Goal: Information Seeking & Learning: Find specific fact

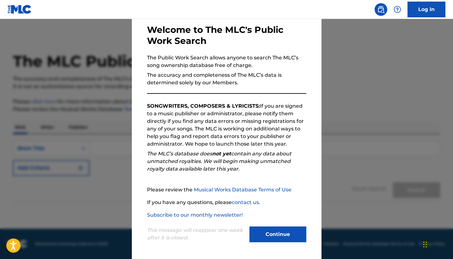
scroll to position [30, 0]
click at [275, 233] on button "Continue" at bounding box center [278, 235] width 57 height 16
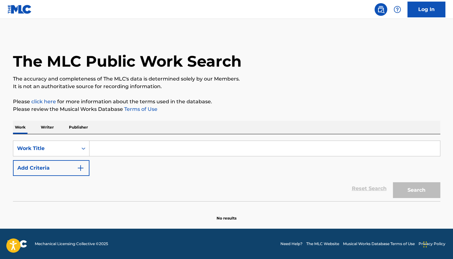
click at [116, 146] on input "Search Form" at bounding box center [265, 148] width 351 height 15
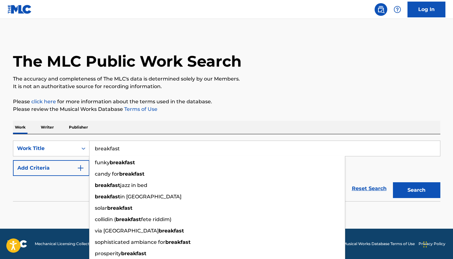
type input "breakfast"
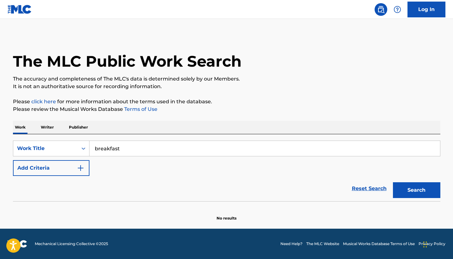
click at [24, 175] on button "Add Criteria" at bounding box center [51, 168] width 77 height 16
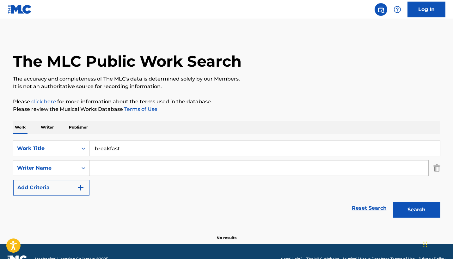
click at [114, 169] on input "Search Form" at bounding box center [259, 168] width 339 height 15
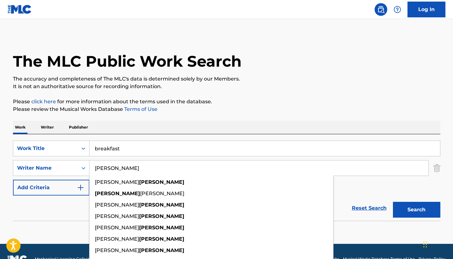
type input "[PERSON_NAME]"
click at [417, 210] on button "Search" at bounding box center [416, 210] width 47 height 16
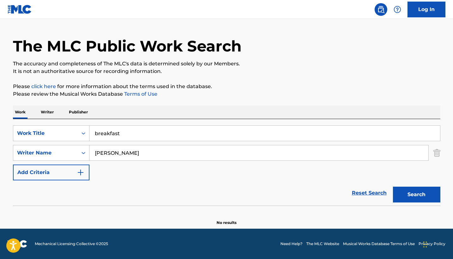
scroll to position [15, 0]
drag, startPoint x: 152, startPoint y: 157, endPoint x: 77, endPoint y: 153, distance: 75.7
click at [77, 153] on div "SearchWithCriteria20871db2-6653-4236-b5d9-da44d11c3cc7 Writer Name [PERSON_NAME]" at bounding box center [227, 153] width 428 height 16
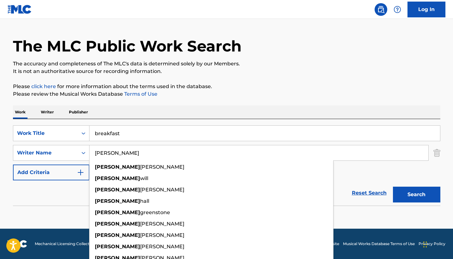
click at [54, 191] on div "Reset Search Search" at bounding box center [227, 193] width 428 height 25
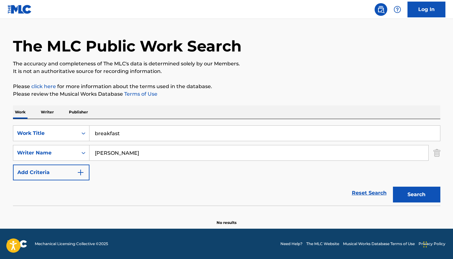
click at [412, 194] on button "Search" at bounding box center [416, 195] width 47 height 16
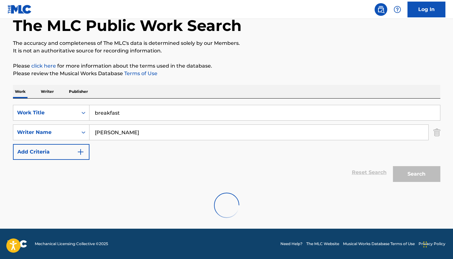
scroll to position [36, 0]
click at [137, 133] on input "[PERSON_NAME]" at bounding box center [259, 132] width 339 height 15
type input "[PERSON_NAME]"
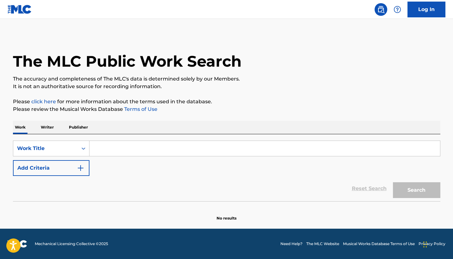
click at [102, 145] on input "Search Form" at bounding box center [265, 148] width 351 height 15
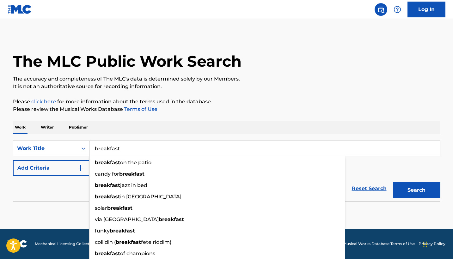
type input "breakfast"
click at [34, 166] on button "Add Criteria" at bounding box center [51, 168] width 77 height 16
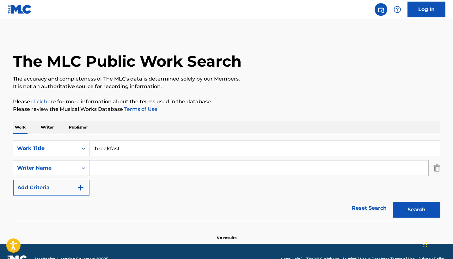
click at [114, 170] on input "Search Form" at bounding box center [259, 168] width 339 height 15
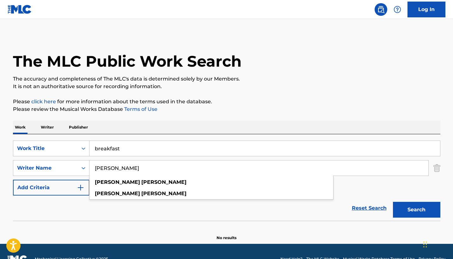
click at [417, 210] on button "Search" at bounding box center [416, 210] width 47 height 16
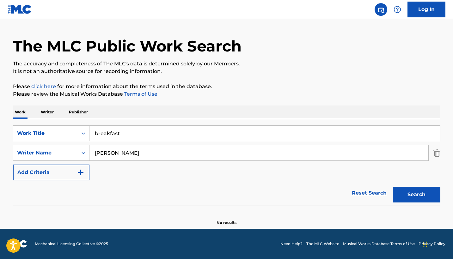
scroll to position [15, 0]
drag, startPoint x: 139, startPoint y: 154, endPoint x: 94, endPoint y: 153, distance: 45.9
click at [94, 153] on input "[PERSON_NAME]" at bounding box center [259, 153] width 339 height 15
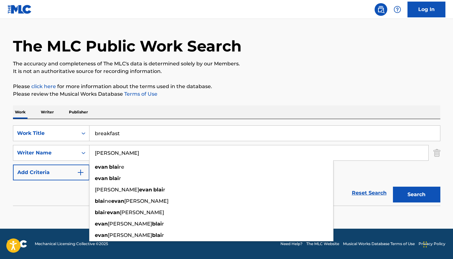
type input "evan blair"
click at [417, 195] on button "Search" at bounding box center [416, 195] width 47 height 16
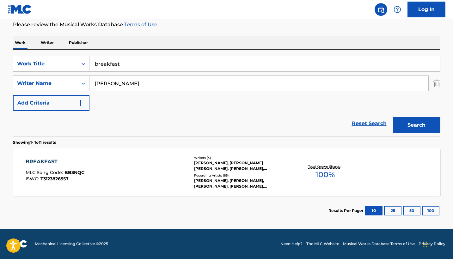
scroll to position [85, 0]
click at [40, 159] on div "BREAKFAST" at bounding box center [55, 162] width 59 height 8
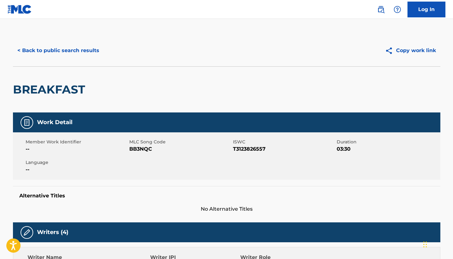
click at [77, 52] on button "< Back to public search results" at bounding box center [58, 51] width 91 height 16
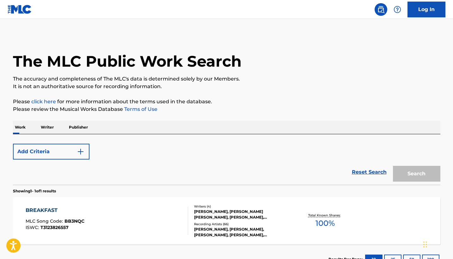
scroll to position [49, 0]
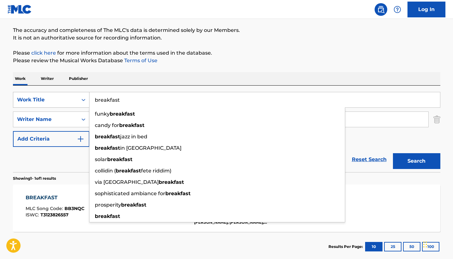
drag, startPoint x: 129, startPoint y: 105, endPoint x: 83, endPoint y: 97, distance: 46.4
click at [83, 97] on div "SearchWithCriteria00f96101-3a75-4be3-92a4-cd7e4a1b0f53 Work Title breakfast fun…" at bounding box center [227, 100] width 428 height 16
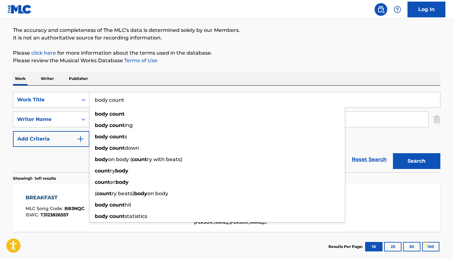
type input "body count"
click at [37, 158] on div "Reset Search Search" at bounding box center [227, 159] width 428 height 25
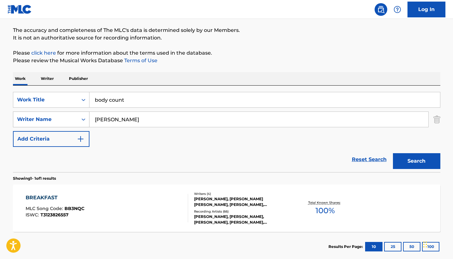
drag, startPoint x: 125, startPoint y: 120, endPoint x: 71, endPoint y: 120, distance: 53.5
click at [71, 120] on div "SearchWithCriteriabd5c165b-faf9-485c-8725-722e7775b401 Writer Name evan blair" at bounding box center [227, 120] width 428 height 16
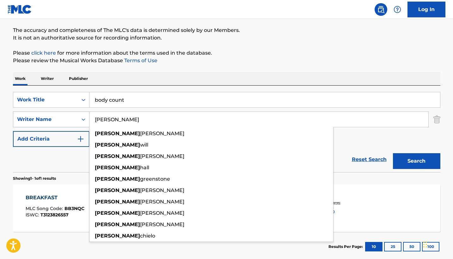
type input "[PERSON_NAME]"
click at [417, 161] on button "Search" at bounding box center [416, 161] width 47 height 16
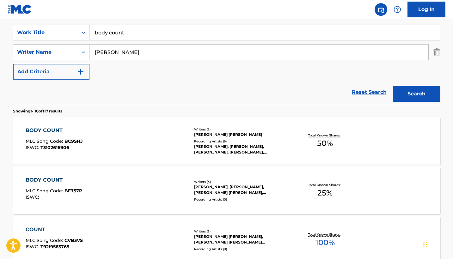
scroll to position [118, 0]
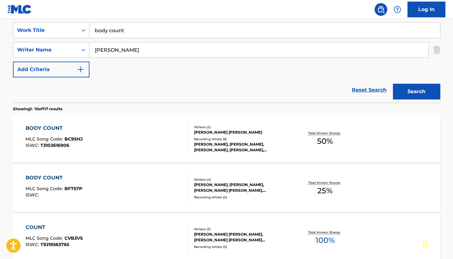
click at [51, 178] on div "BODY COUNT" at bounding box center [54, 178] width 57 height 8
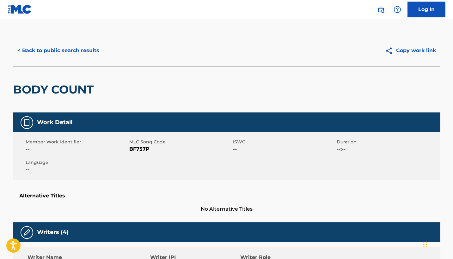
click at [71, 50] on button "< Back to public search results" at bounding box center [58, 51] width 91 height 16
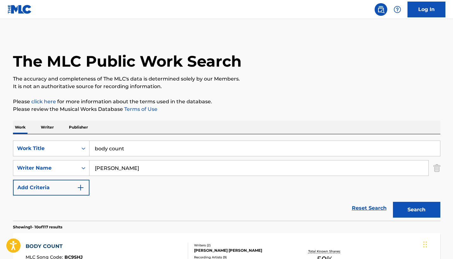
scroll to position [118, 0]
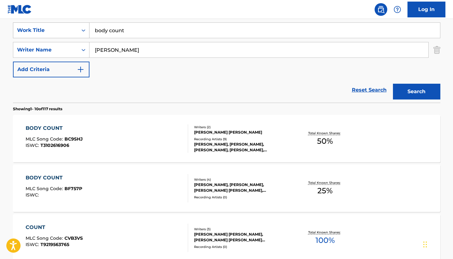
drag, startPoint x: 141, startPoint y: 34, endPoint x: 67, endPoint y: 24, distance: 74.0
click at [67, 24] on div "SearchWithCriteria00f96101-3a75-4be3-92a4-cd7e4a1b0f53 Work Title body count" at bounding box center [227, 30] width 428 height 16
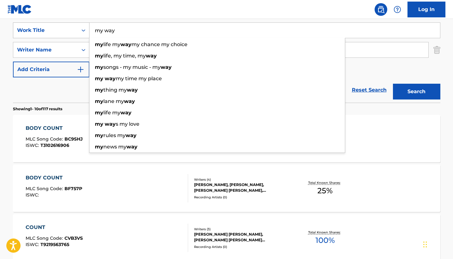
type input "my way"
click at [417, 92] on button "Search" at bounding box center [416, 92] width 47 height 16
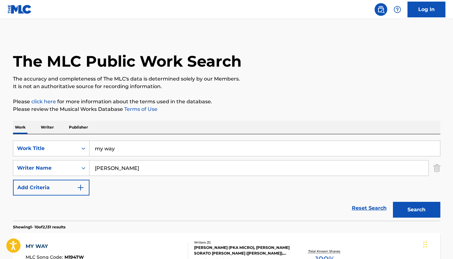
scroll to position [0, 0]
click at [116, 173] on input "[PERSON_NAME]" at bounding box center [259, 168] width 339 height 15
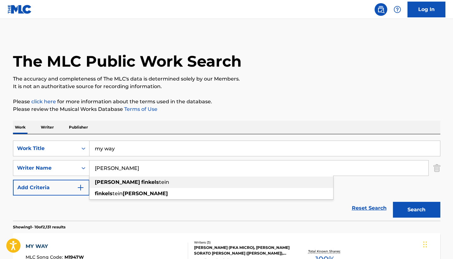
click at [141, 184] on strong "finkels" at bounding box center [150, 182] width 18 height 6
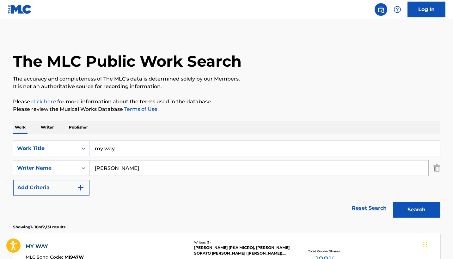
click at [421, 210] on button "Search" at bounding box center [416, 210] width 47 height 16
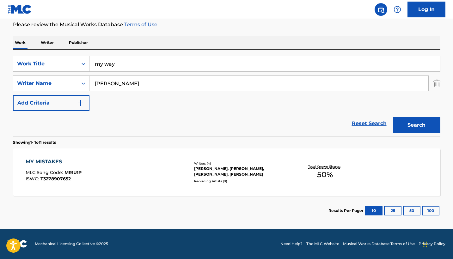
scroll to position [85, 0]
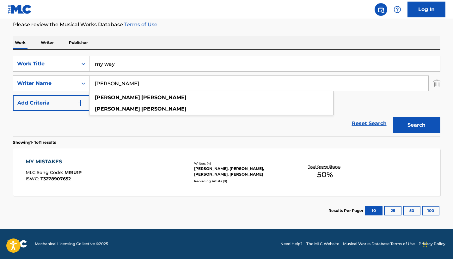
drag, startPoint x: 146, startPoint y: 87, endPoint x: 89, endPoint y: 84, distance: 57.0
click at [89, 84] on div "SearchWithCriteriabd5c165b-faf9-485c-8725-722e7775b401 Writer Name jesse finkel…" at bounding box center [227, 84] width 428 height 16
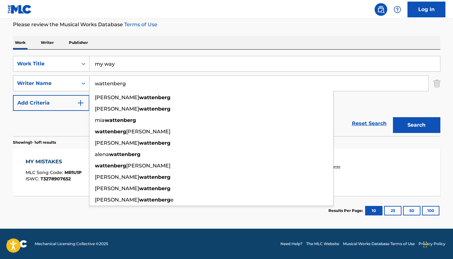
click at [417, 125] on button "Search" at bounding box center [416, 125] width 47 height 16
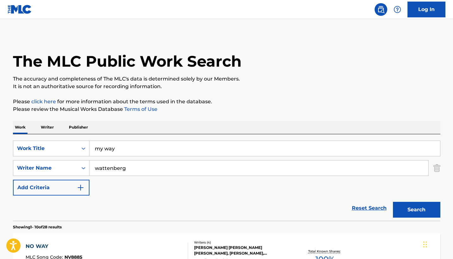
scroll to position [0, 0]
drag, startPoint x: 132, startPoint y: 168, endPoint x: 86, endPoint y: 168, distance: 46.5
click at [86, 168] on div "SearchWithCriteriabd5c165b-faf9-485c-8725-722e7775b401 Writer Name wattenberg" at bounding box center [227, 168] width 428 height 16
type input "e"
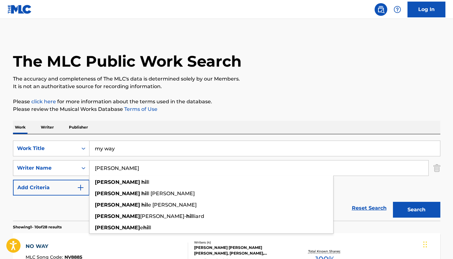
type input "elijah hill"
click at [417, 210] on button "Search" at bounding box center [416, 210] width 47 height 16
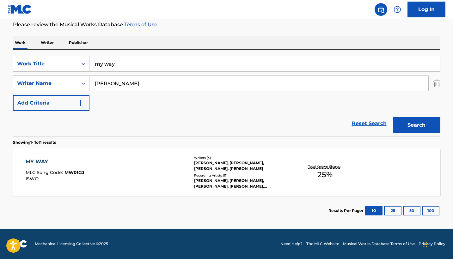
scroll to position [85, 0]
click at [34, 162] on div "MY WAY" at bounding box center [55, 162] width 59 height 8
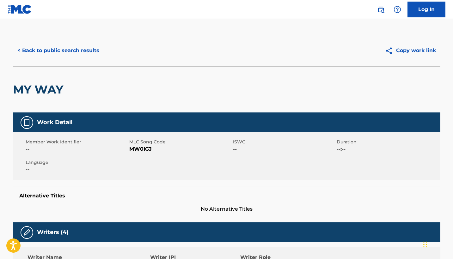
click at [72, 48] on button "< Back to public search results" at bounding box center [58, 51] width 91 height 16
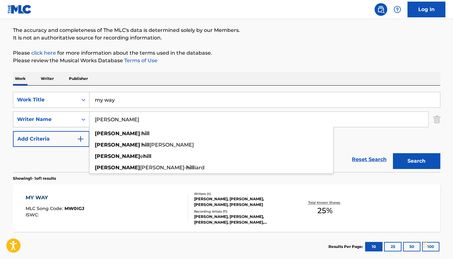
drag, startPoint x: 135, startPoint y: 123, endPoint x: 74, endPoint y: 121, distance: 61.4
click at [74, 121] on div "SearchWithCriteriabd5c165b-faf9-485c-8725-722e7775b401 Writer Name elijah hill …" at bounding box center [227, 120] width 428 height 16
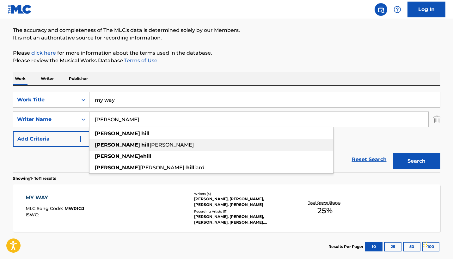
type input "e"
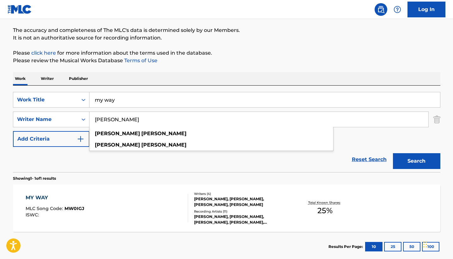
click at [417, 161] on button "Search" at bounding box center [416, 161] width 47 height 16
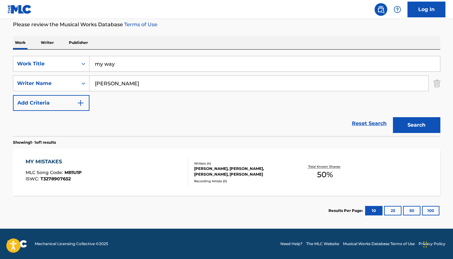
scroll to position [85, 0]
drag, startPoint x: 141, startPoint y: 84, endPoint x: 110, endPoint y: 84, distance: 31.3
click at [110, 84] on input "[PERSON_NAME]" at bounding box center [259, 83] width 339 height 15
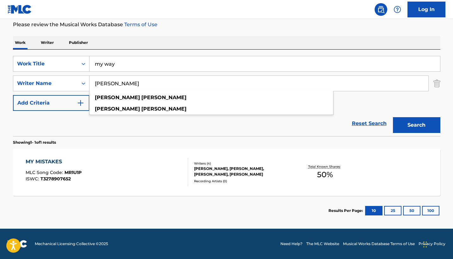
click at [417, 125] on button "Search" at bounding box center [416, 125] width 47 height 16
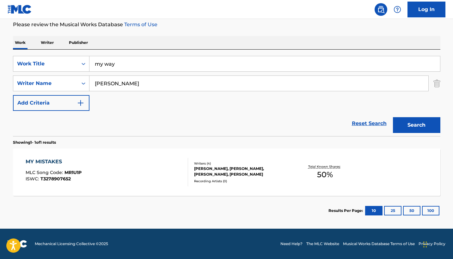
drag, startPoint x: 146, startPoint y: 83, endPoint x: 101, endPoint y: 83, distance: 44.9
click at [101, 83] on input "[PERSON_NAME]" at bounding box center [259, 83] width 339 height 15
type input "j"
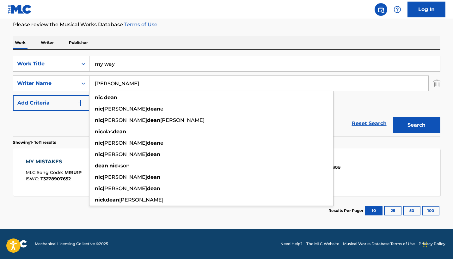
type input "nic dean"
click at [417, 125] on button "Search" at bounding box center [416, 125] width 47 height 16
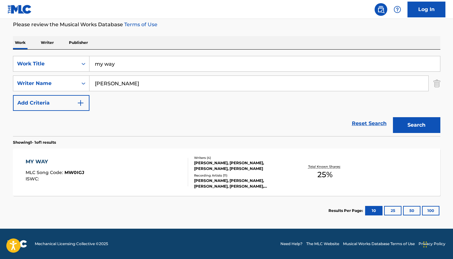
click at [41, 161] on div "MY WAY" at bounding box center [55, 162] width 59 height 8
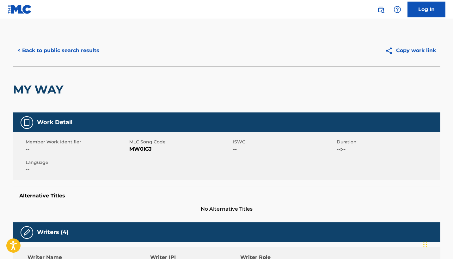
click at [79, 50] on button "< Back to public search results" at bounding box center [58, 51] width 91 height 16
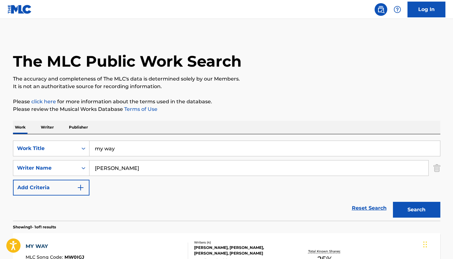
scroll to position [49, 0]
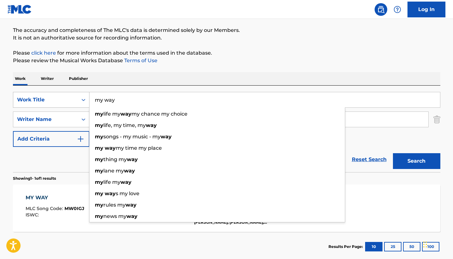
drag, startPoint x: 131, startPoint y: 102, endPoint x: 73, endPoint y: 99, distance: 58.0
click at [73, 99] on div "SearchWithCriteria00f96101-3a75-4be3-92a4-cd7e4a1b0f53 Work Title my way my lif…" at bounding box center [227, 100] width 428 height 16
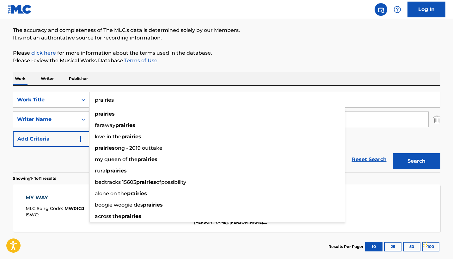
type input "prairies"
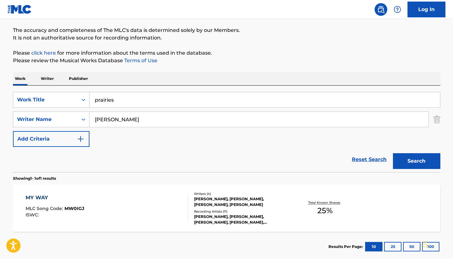
click at [41, 165] on div "Reset Search Search" at bounding box center [227, 159] width 428 height 25
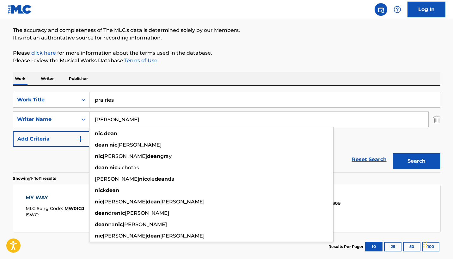
drag, startPoint x: 131, startPoint y: 121, endPoint x: 70, endPoint y: 121, distance: 61.4
click at [70, 121] on div "SearchWithCriteriabd5c165b-faf9-485c-8725-722e7775b401 Writer Name nic dean nic…" at bounding box center [227, 120] width 428 height 16
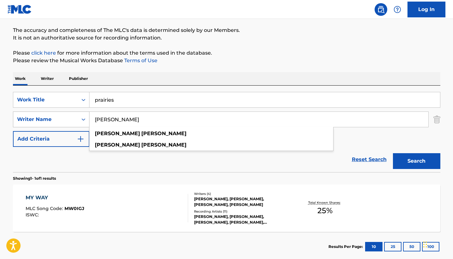
click at [417, 161] on button "Search" at bounding box center [416, 161] width 47 height 16
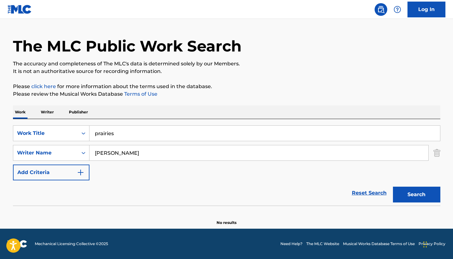
scroll to position [15, 0]
type input "jesse finklestein"
click at [417, 195] on button "Search" at bounding box center [416, 195] width 47 height 16
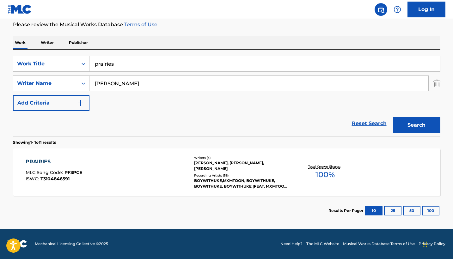
scroll to position [85, 0]
click at [40, 161] on div "PRAIRIES" at bounding box center [54, 162] width 57 height 8
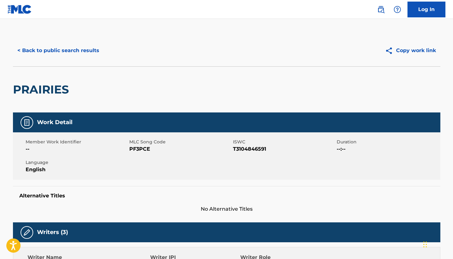
click at [78, 51] on button "< Back to public search results" at bounding box center [58, 51] width 91 height 16
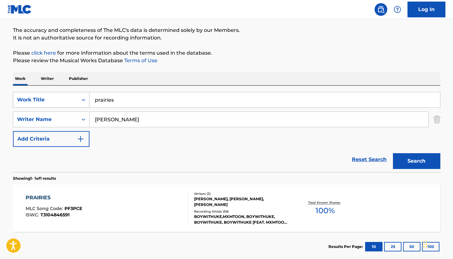
drag, startPoint x: 119, startPoint y: 101, endPoint x: 83, endPoint y: 100, distance: 35.7
click at [83, 100] on div "SearchWithCriteria00f96101-3a75-4be3-92a4-cd7e4a1b0f53 Work Title prairies" at bounding box center [227, 100] width 428 height 16
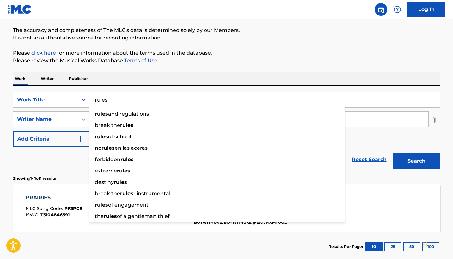
type input "rules"
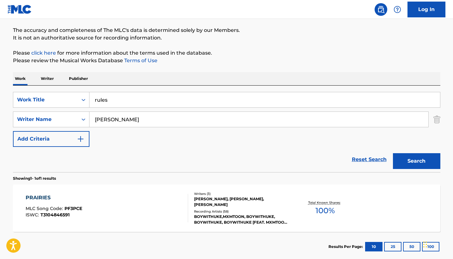
click at [54, 168] on div "Reset Search Search" at bounding box center [227, 159] width 428 height 25
click at [413, 166] on button "Search" at bounding box center [416, 161] width 47 height 16
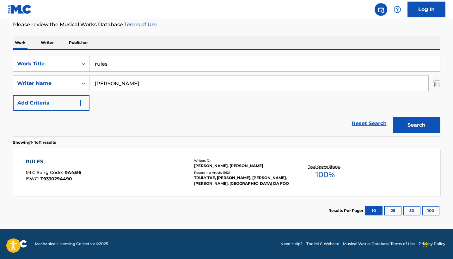
scroll to position [85, 0]
click at [35, 160] on div "RULES" at bounding box center [54, 162] width 56 height 8
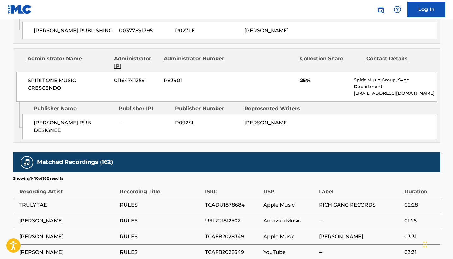
scroll to position [678, 0]
